Goal: Navigation & Orientation: Find specific page/section

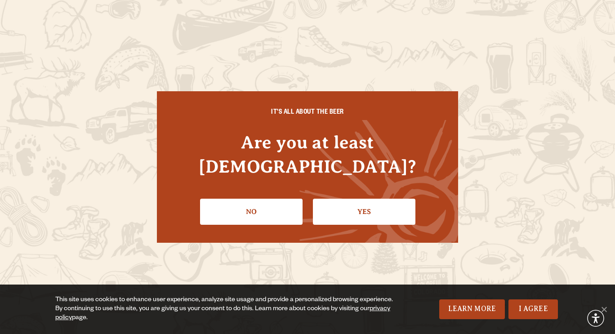
click at [356, 209] on link "Yes" at bounding box center [364, 212] width 102 height 26
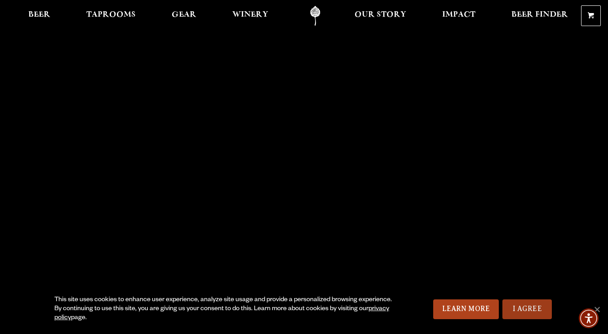
click at [535, 311] on link "I Agree" at bounding box center [526, 309] width 49 height 20
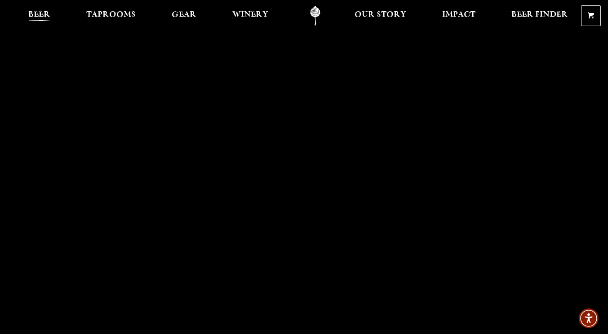
click at [44, 15] on span "Beer" at bounding box center [39, 14] width 22 height 7
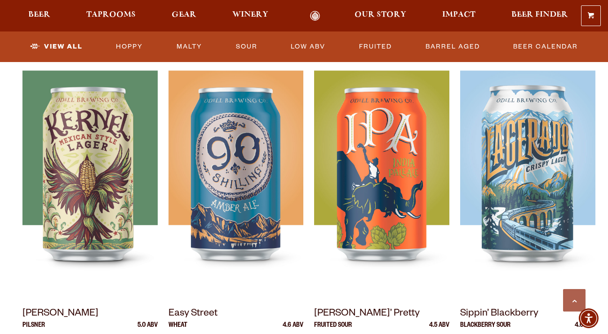
scroll to position [359, 0]
